Goal: Information Seeking & Learning: Learn about a topic

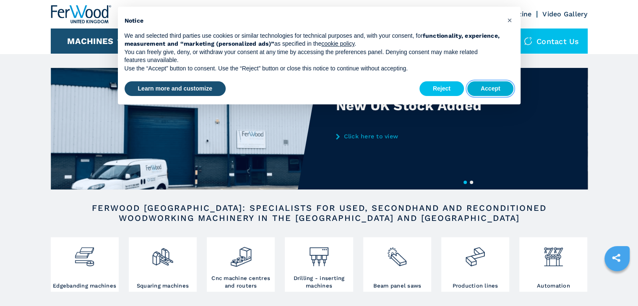
click at [488, 86] on button "Accept" at bounding box center [491, 88] width 47 height 15
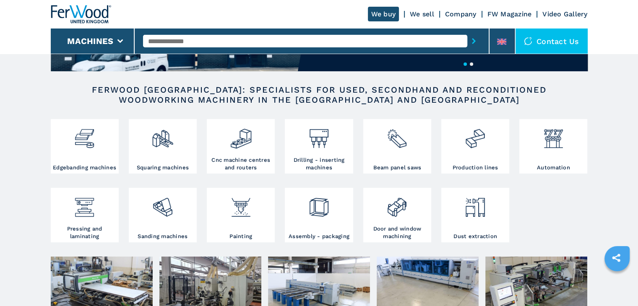
scroll to position [126, 0]
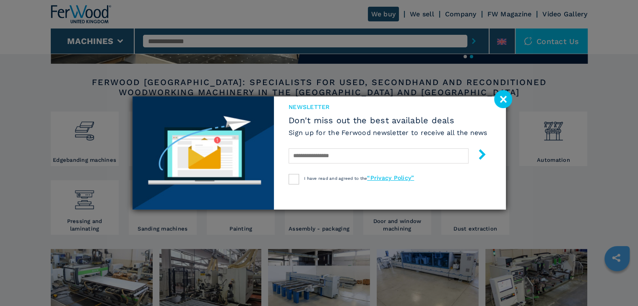
click at [81, 132] on div "newsletter Don't miss out the best available deals Sign up for the Ferwood news…" at bounding box center [319, 153] width 638 height 306
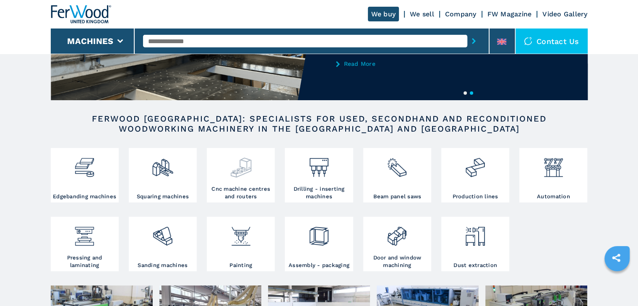
scroll to position [84, 0]
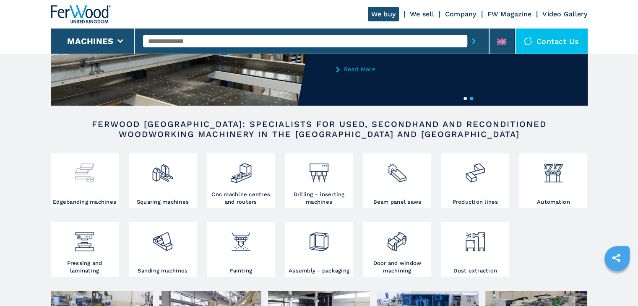
click at [82, 172] on img at bounding box center [84, 170] width 22 height 29
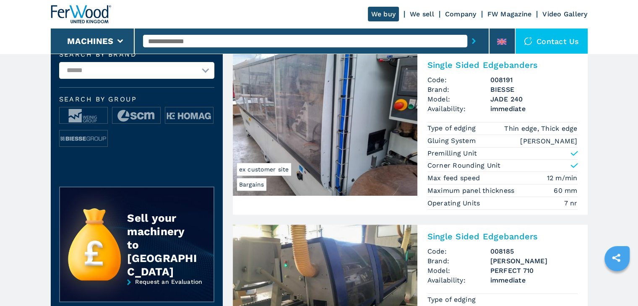
scroll to position [294, 0]
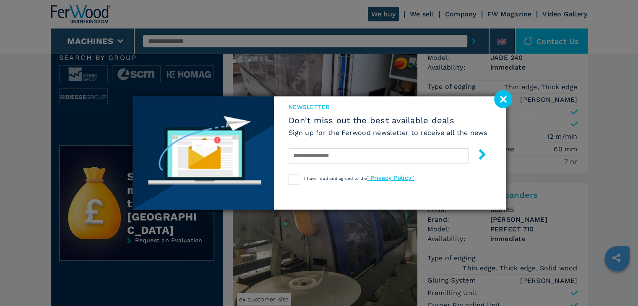
click at [502, 98] on image at bounding box center [503, 99] width 18 height 18
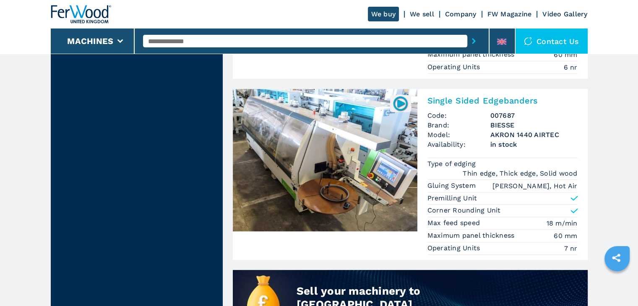
scroll to position [588, 0]
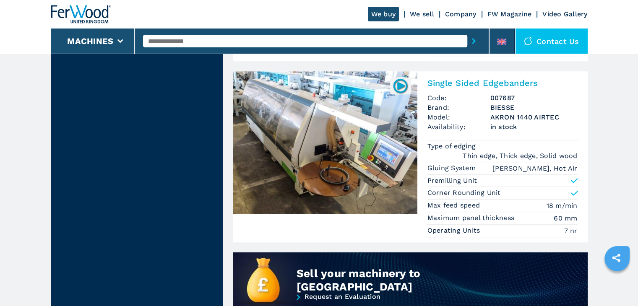
click at [361, 137] on img at bounding box center [325, 142] width 185 height 143
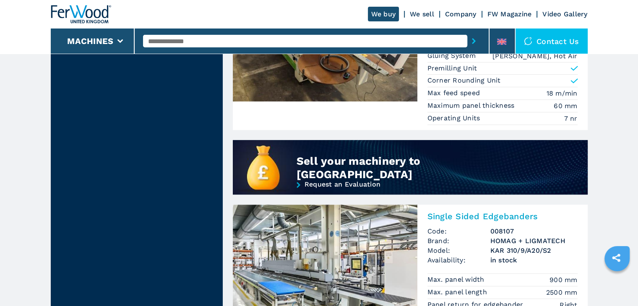
scroll to position [714, 0]
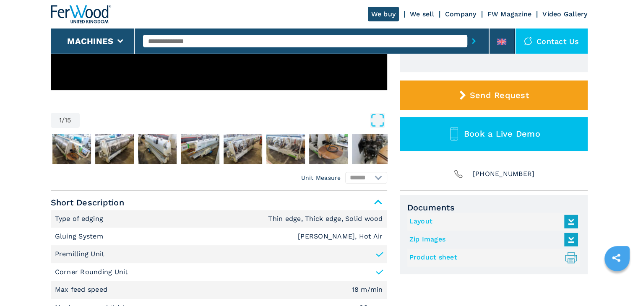
scroll to position [229, 0]
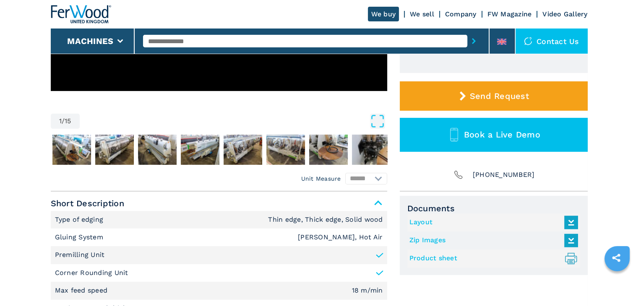
click at [329, 180] on em "Unit Measure" at bounding box center [321, 179] width 40 height 8
click at [331, 178] on em "Unit Measure" at bounding box center [321, 179] width 40 height 8
click at [306, 178] on em "Unit Measure" at bounding box center [321, 179] width 40 height 8
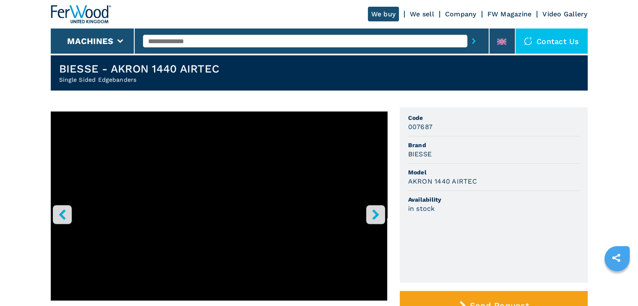
scroll to position [0, 0]
